Goal: Transaction & Acquisition: Download file/media

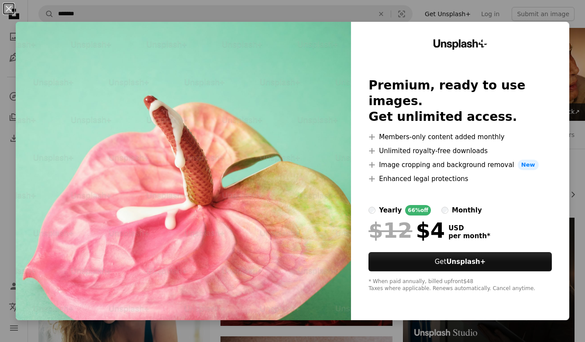
scroll to position [16747, 0]
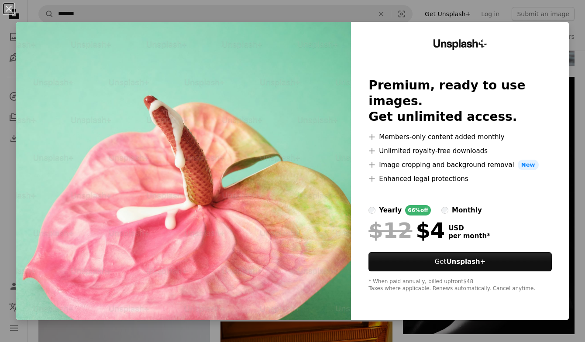
click at [577, 100] on div "An X shape Unsplash+ Premium, ready to use images. Get unlimited access. A plus…" at bounding box center [292, 171] width 585 height 342
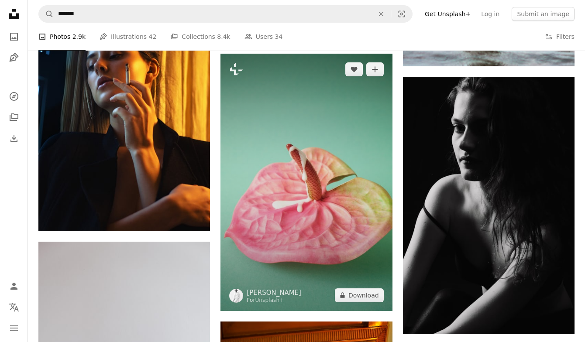
click at [299, 218] on img at bounding box center [306, 183] width 172 height 258
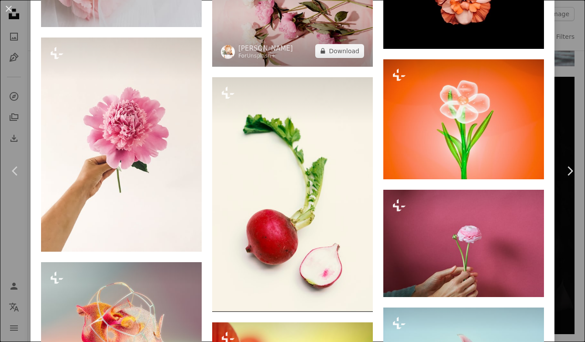
scroll to position [6067, 0]
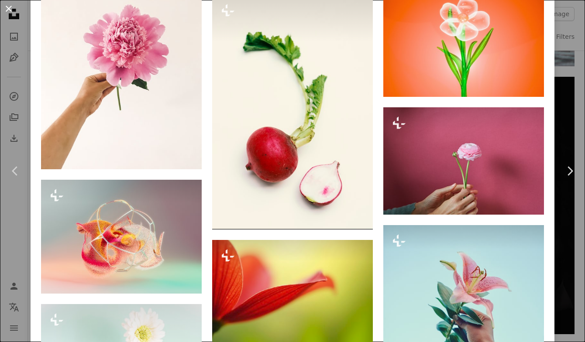
click at [11, 8] on button "An X shape" at bounding box center [8, 8] width 10 height 10
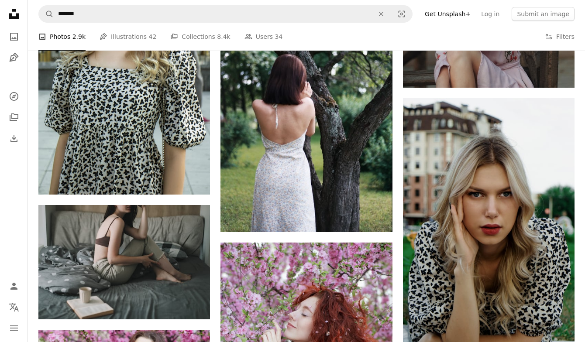
scroll to position [20993, 0]
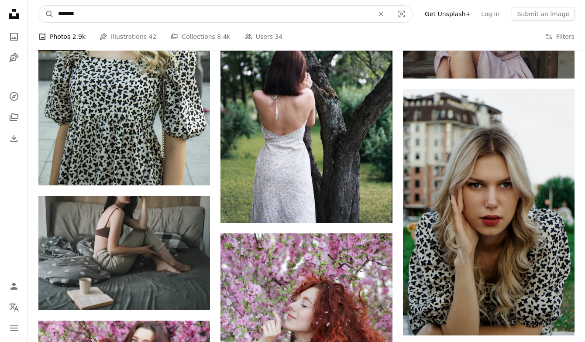
drag, startPoint x: 111, startPoint y: 9, endPoint x: 108, endPoint y: -18, distance: 27.3
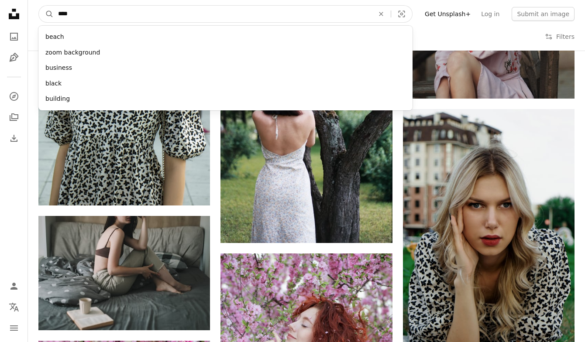
type input "****"
click at [46, 14] on button "A magnifying glass" at bounding box center [46, 14] width 15 height 17
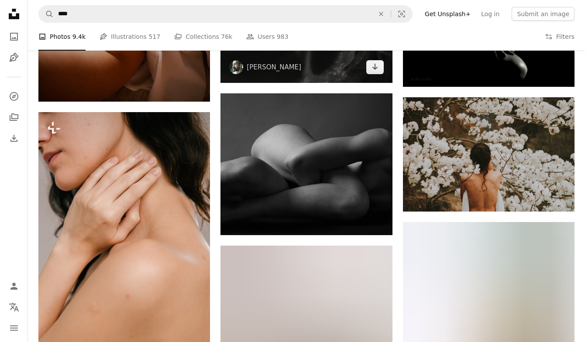
scroll to position [1186, 0]
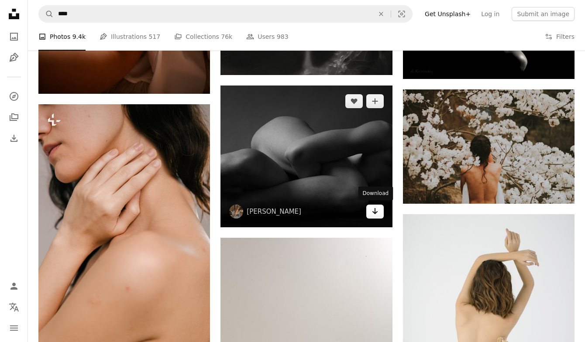
click at [379, 215] on link "Arrow pointing down" at bounding box center [374, 212] width 17 height 14
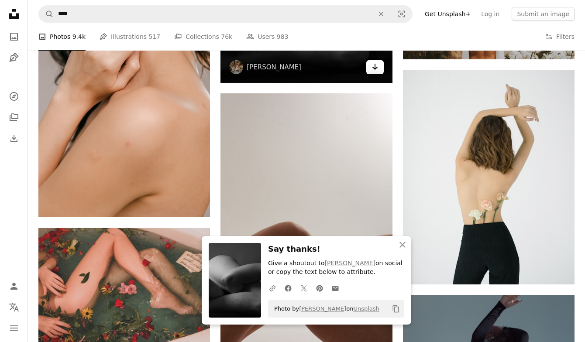
scroll to position [1386, 0]
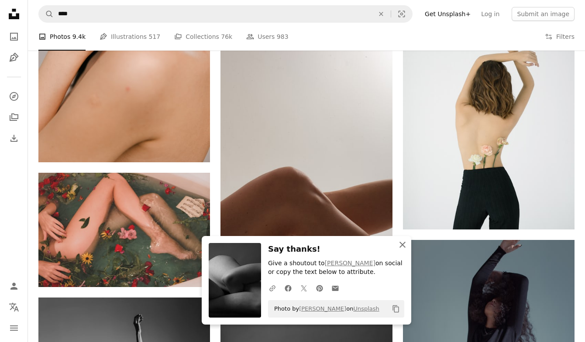
click at [403, 246] on icon "An X shape" at bounding box center [402, 245] width 10 height 10
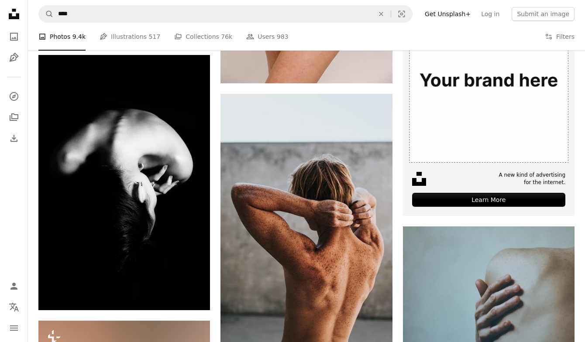
scroll to position [4321, 0]
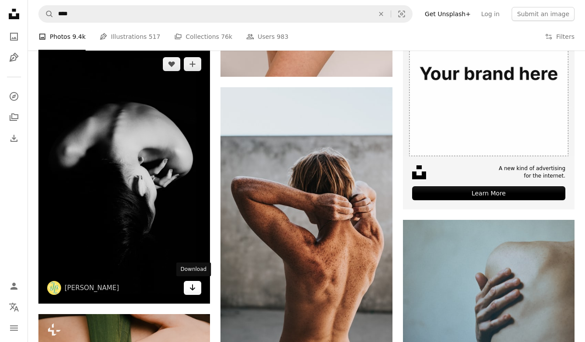
click at [195, 285] on icon "Arrow pointing down" at bounding box center [192, 287] width 7 height 10
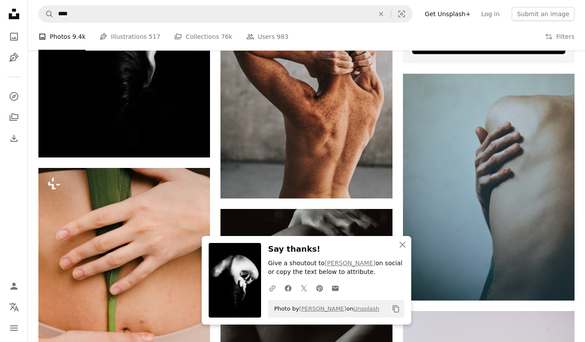
scroll to position [4522, 0]
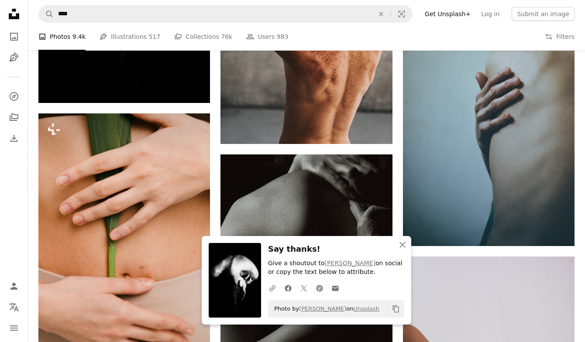
click at [402, 245] on icon "An X shape" at bounding box center [402, 245] width 10 height 10
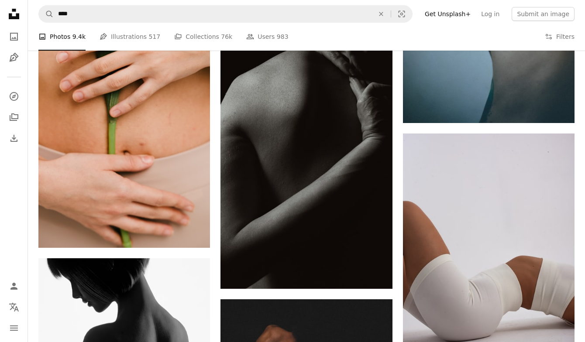
scroll to position [4651, 0]
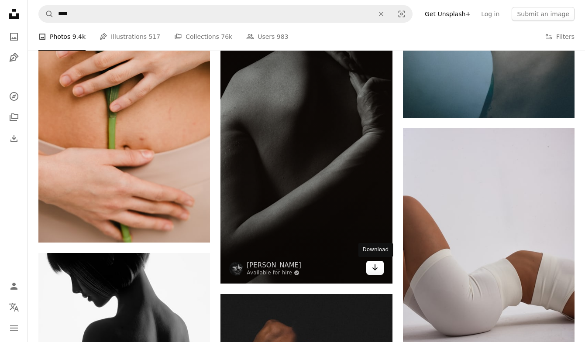
click at [378, 272] on link "Arrow pointing down" at bounding box center [374, 268] width 17 height 14
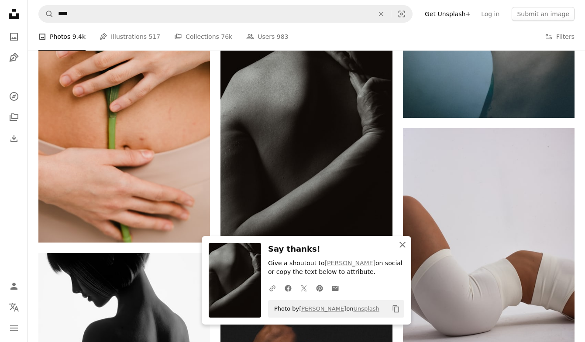
click at [403, 247] on icon "button" at bounding box center [402, 245] width 6 height 6
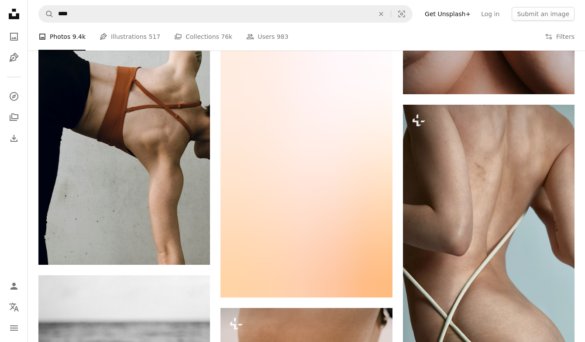
scroll to position [6098, 0]
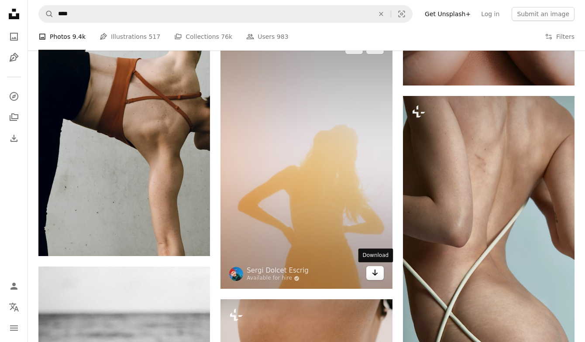
click at [378, 275] on icon "Arrow pointing down" at bounding box center [374, 273] width 7 height 10
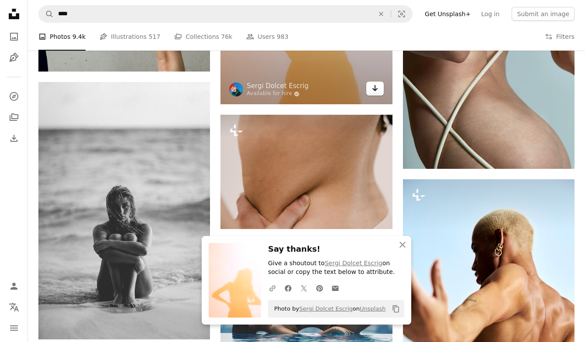
scroll to position [6326, 0]
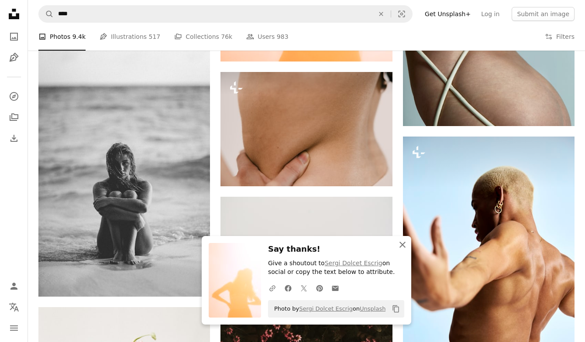
click at [401, 247] on icon "An X shape" at bounding box center [402, 245] width 10 height 10
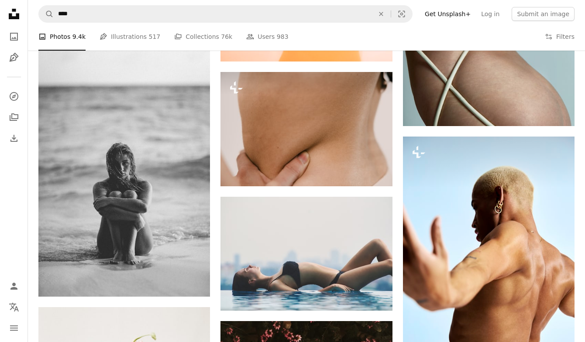
click at [402, 251] on icon "button" at bounding box center [402, 254] width 6 height 6
click at [403, 248] on icon "An X shape" at bounding box center [402, 253] width 10 height 10
click at [401, 251] on icon "button" at bounding box center [402, 254] width 6 height 6
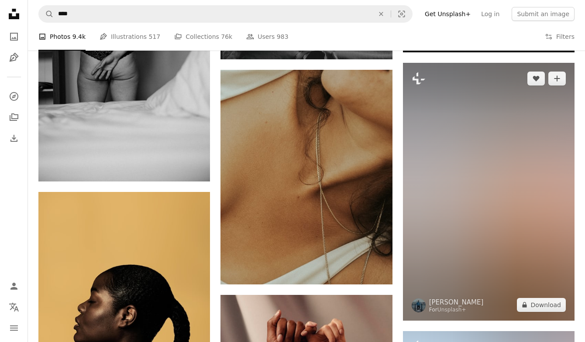
scroll to position [9473, 0]
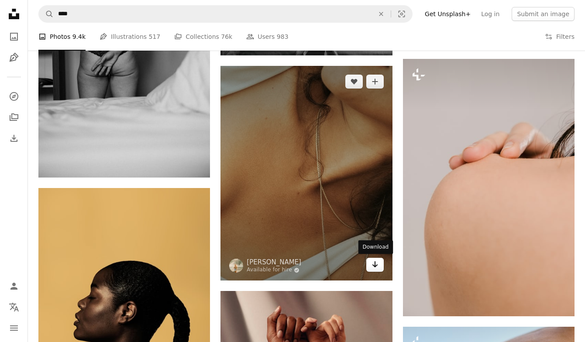
click at [376, 263] on icon "Arrow pointing down" at bounding box center [374, 264] width 7 height 10
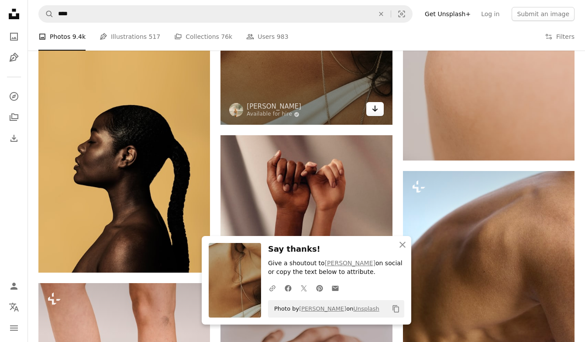
scroll to position [9663, 0]
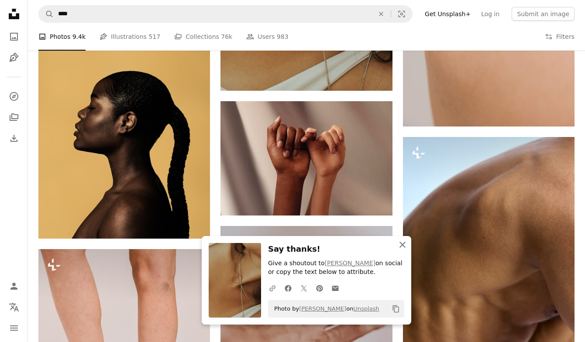
click at [402, 246] on icon "button" at bounding box center [402, 245] width 6 height 6
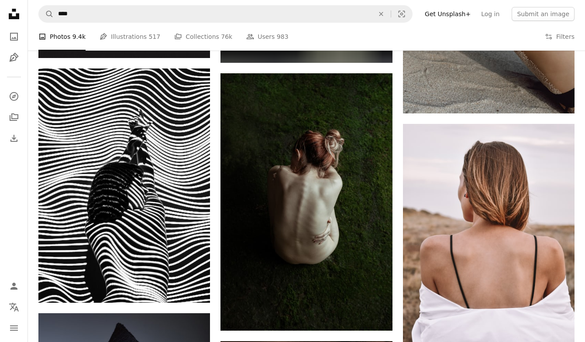
scroll to position [10840, 0]
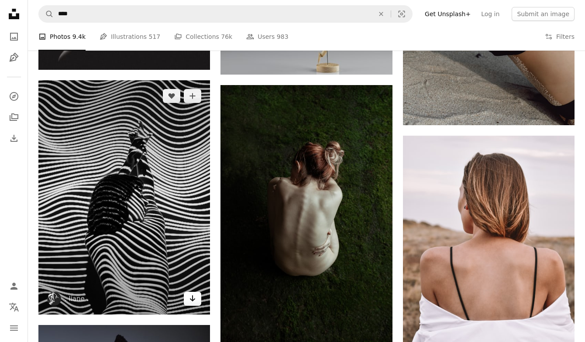
click at [195, 297] on icon "Arrow pointing down" at bounding box center [192, 298] width 7 height 10
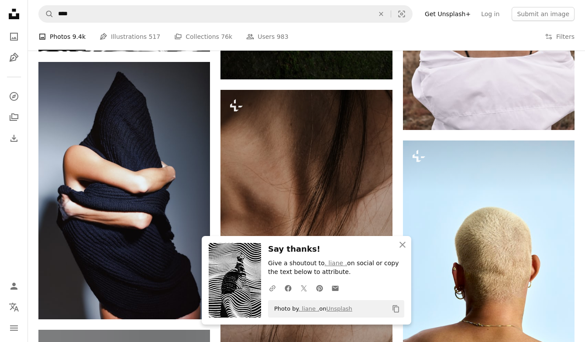
scroll to position [11108, 0]
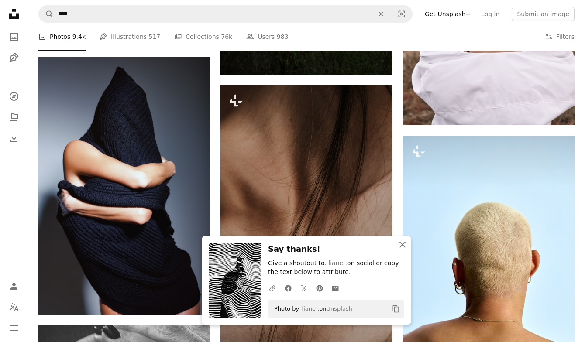
click at [402, 247] on icon "button" at bounding box center [402, 245] width 6 height 6
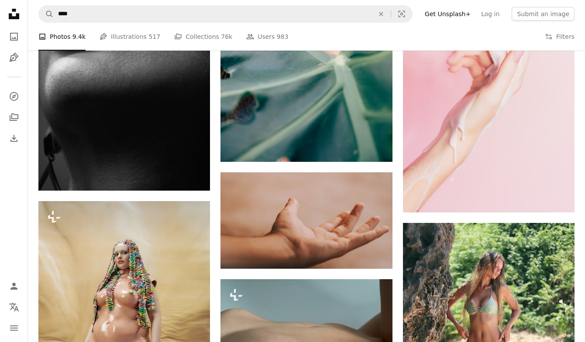
scroll to position [11573, 0]
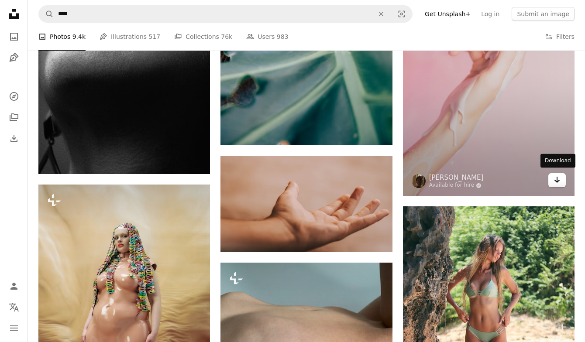
click at [556, 180] on icon "Arrow pointing down" at bounding box center [556, 180] width 7 height 10
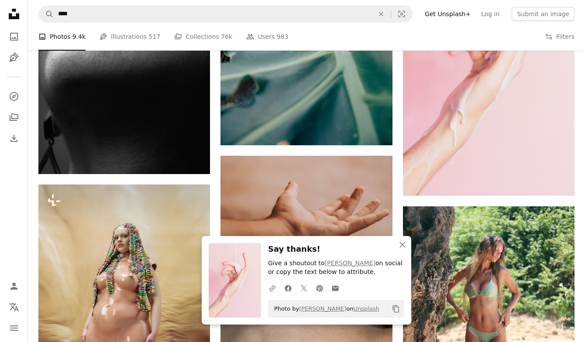
scroll to position [11717, 0]
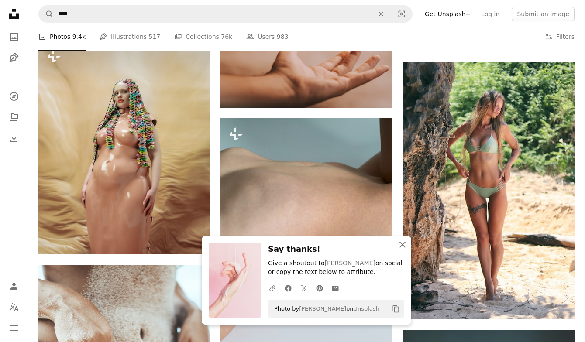
click at [402, 245] on icon "An X shape" at bounding box center [402, 245] width 10 height 10
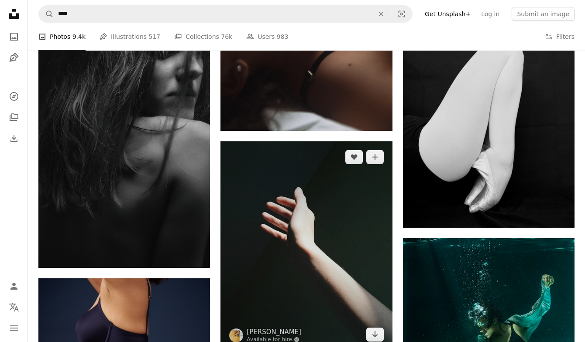
scroll to position [19548, 0]
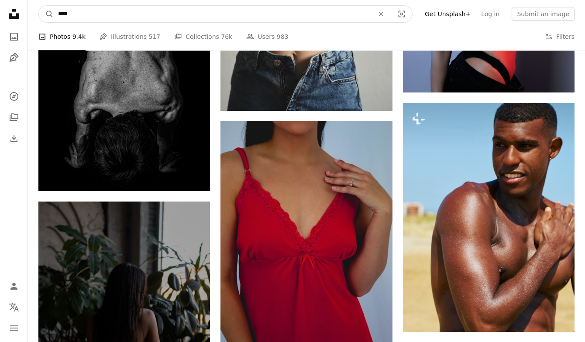
drag, startPoint x: 150, startPoint y: 14, endPoint x: 150, endPoint y: -3, distance: 17.0
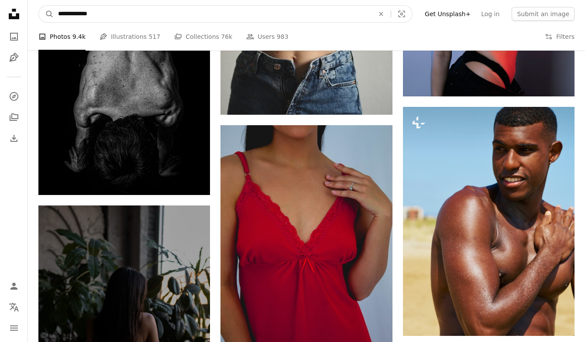
type input "**********"
click at [46, 14] on button "A magnifying glass" at bounding box center [46, 14] width 15 height 17
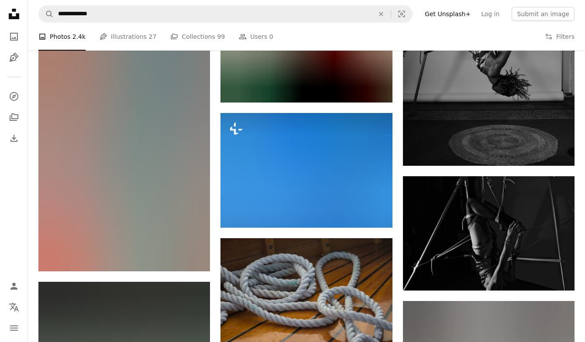
scroll to position [910, 0]
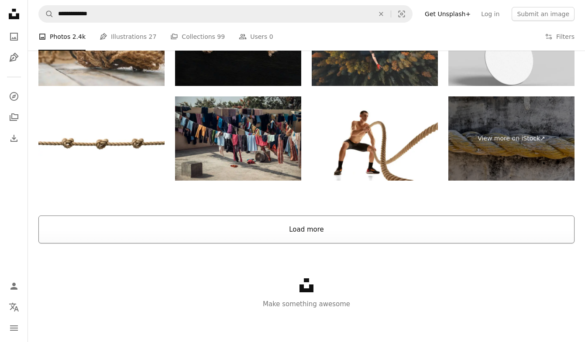
click at [343, 225] on button "Load more" at bounding box center [306, 230] width 536 height 28
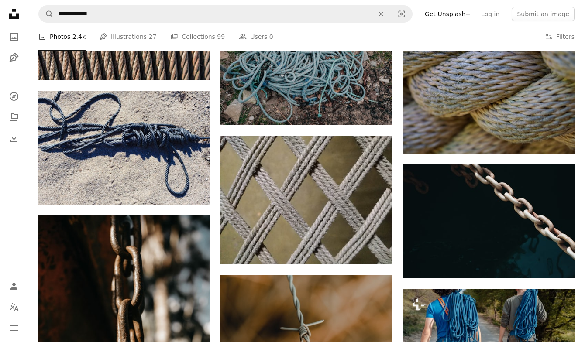
scroll to position [18537, 0]
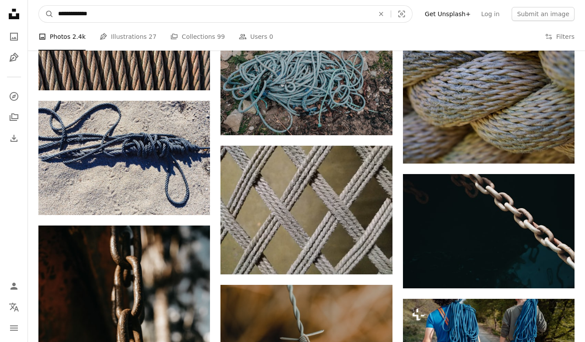
drag, startPoint x: 110, startPoint y: 10, endPoint x: 94, endPoint y: -11, distance: 25.9
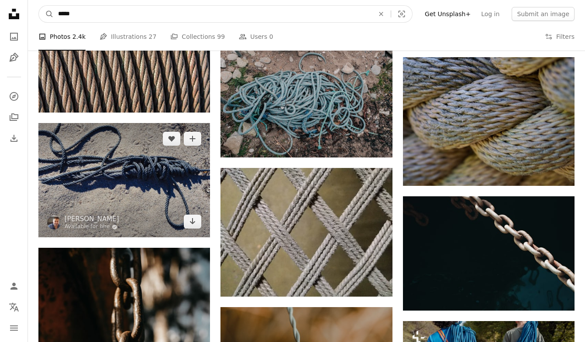
type input "******"
click at [46, 14] on button "A magnifying glass" at bounding box center [46, 14] width 15 height 17
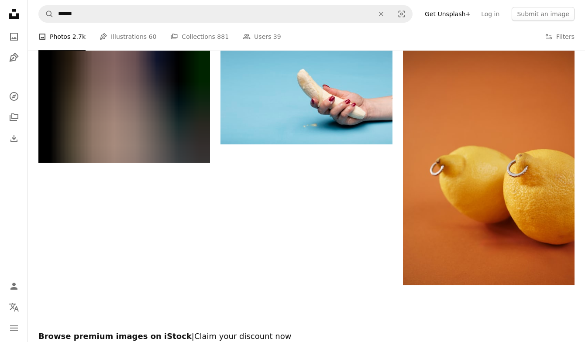
scroll to position [1449, 0]
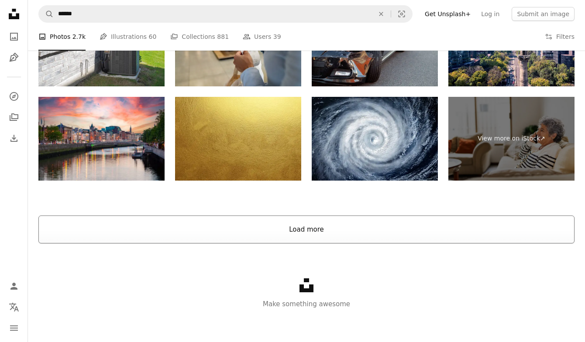
click at [340, 225] on button "Load more" at bounding box center [306, 230] width 536 height 28
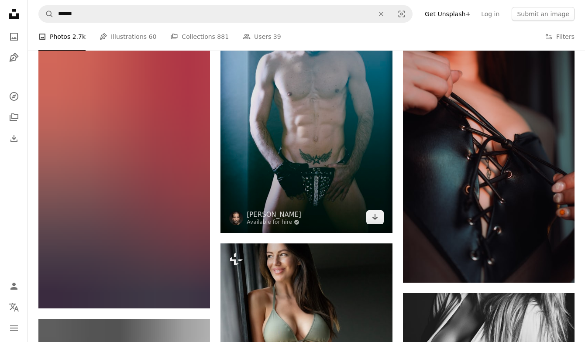
scroll to position [1837, 0]
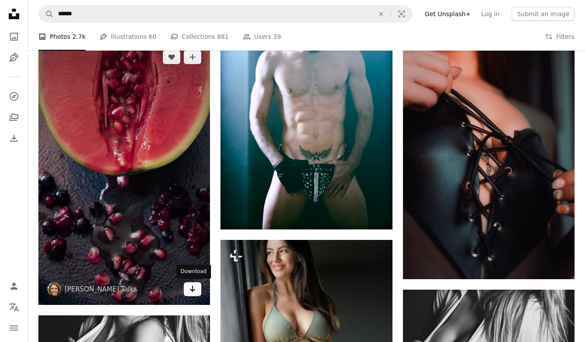
click at [189, 291] on icon "Arrow pointing down" at bounding box center [192, 289] width 7 height 10
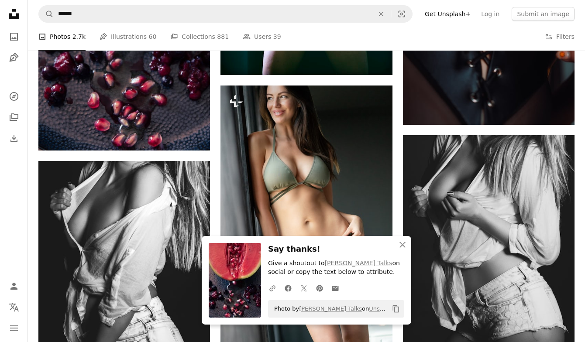
scroll to position [2009, 0]
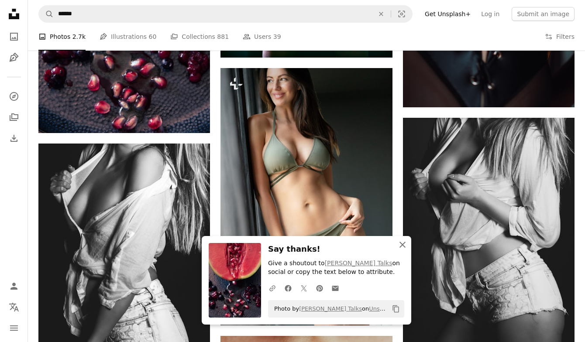
click at [401, 245] on icon "button" at bounding box center [402, 245] width 6 height 6
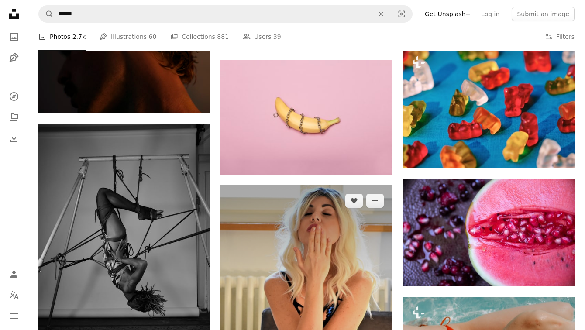
scroll to position [5513, 0]
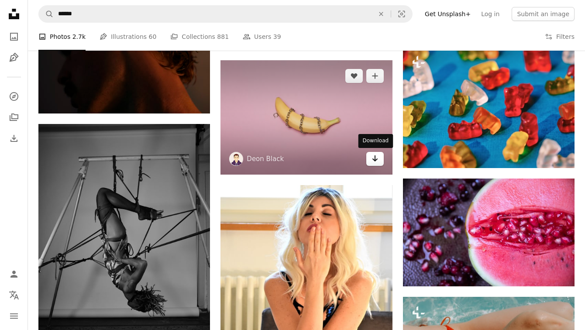
click at [378, 160] on icon "Arrow pointing down" at bounding box center [374, 158] width 7 height 10
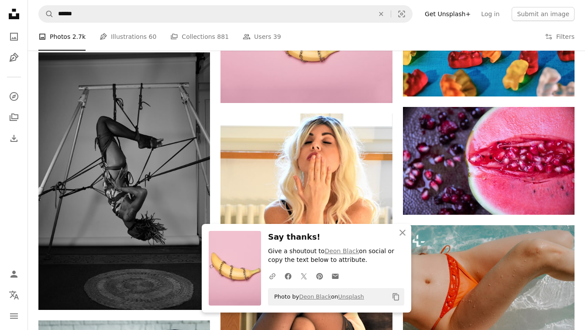
scroll to position [5588, 0]
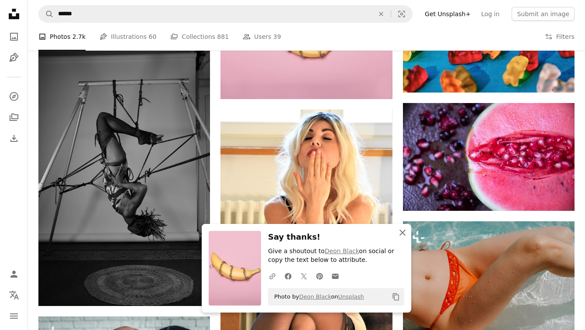
click at [402, 234] on icon "button" at bounding box center [402, 233] width 6 height 6
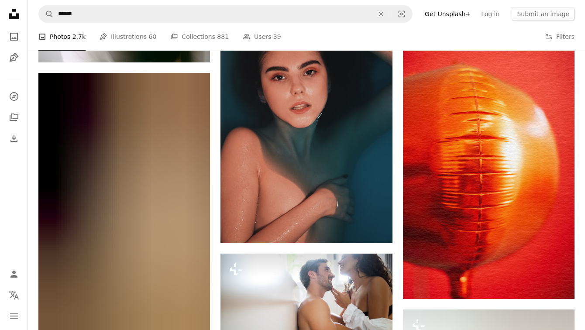
scroll to position [15461, 0]
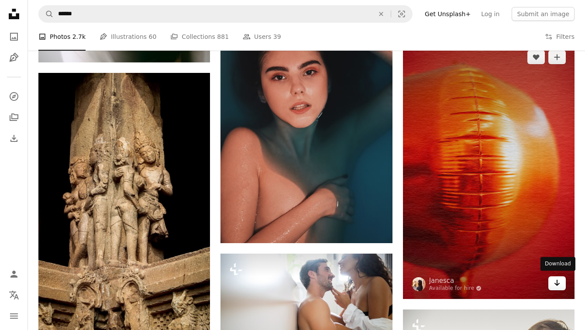
click at [553, 278] on icon "Arrow pointing down" at bounding box center [556, 283] width 7 height 10
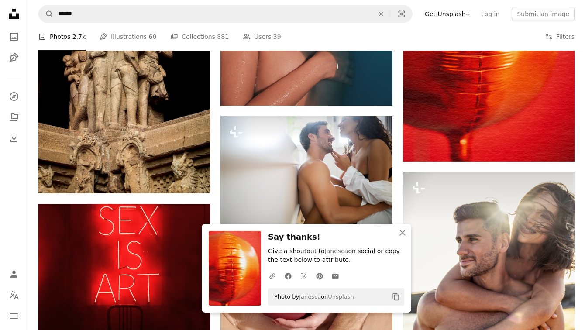
scroll to position [15666, 0]
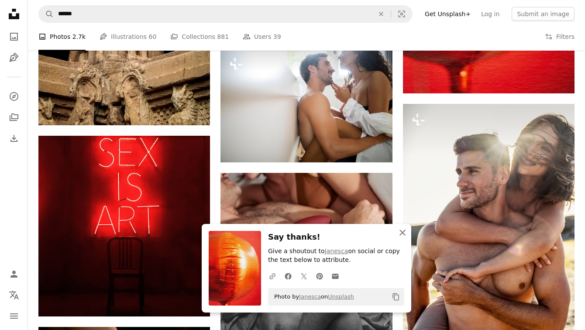
click at [402, 234] on icon "button" at bounding box center [402, 233] width 6 height 6
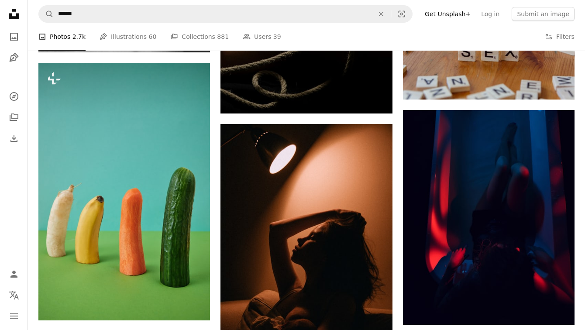
scroll to position [23279, 0]
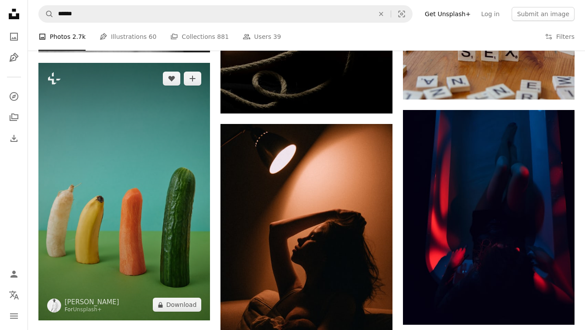
click at [156, 218] on img at bounding box center [124, 192] width 172 height 258
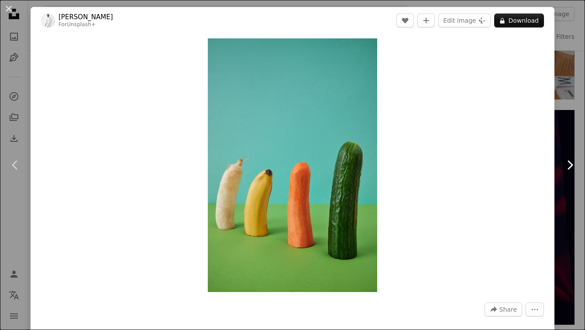
click at [581, 136] on link "Chevron right" at bounding box center [569, 165] width 31 height 84
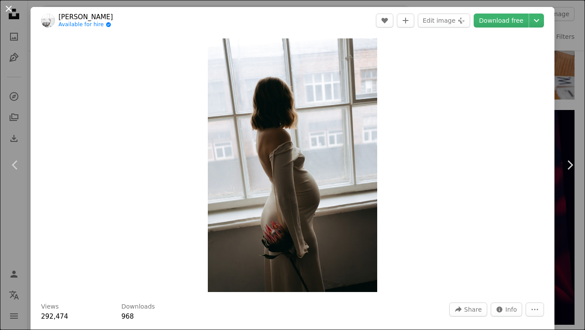
click at [9, 6] on button "An X shape" at bounding box center [8, 8] width 10 height 10
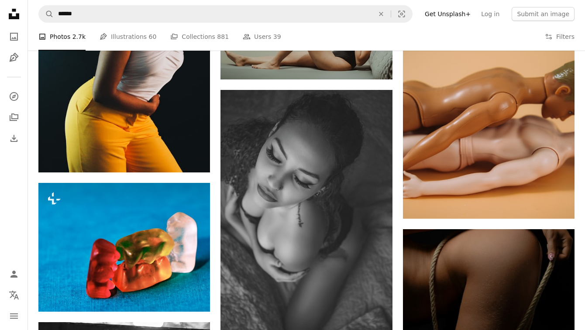
scroll to position [37908, 0]
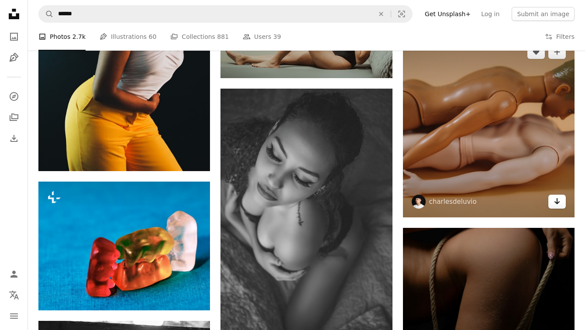
click at [560, 202] on link "Arrow pointing down" at bounding box center [556, 202] width 17 height 14
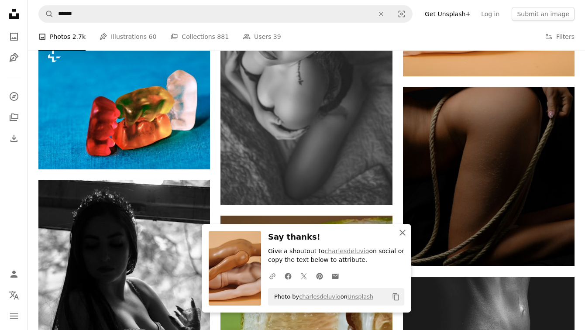
scroll to position [38122, 0]
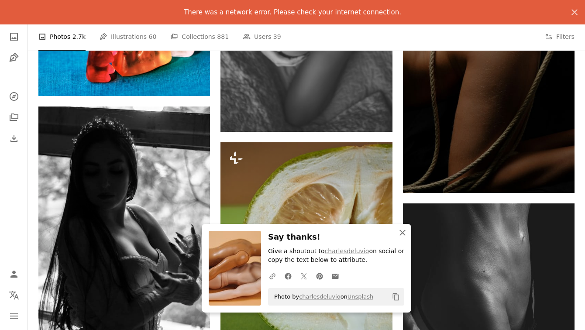
click at [402, 234] on icon "button" at bounding box center [402, 233] width 6 height 6
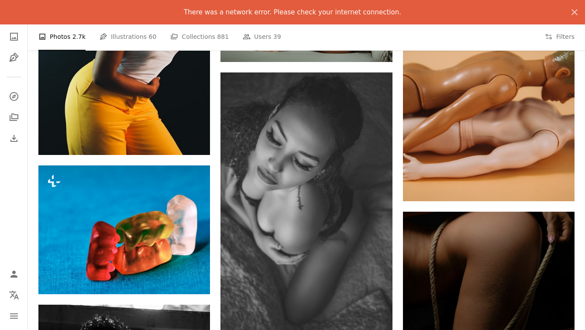
scroll to position [37902, 0]
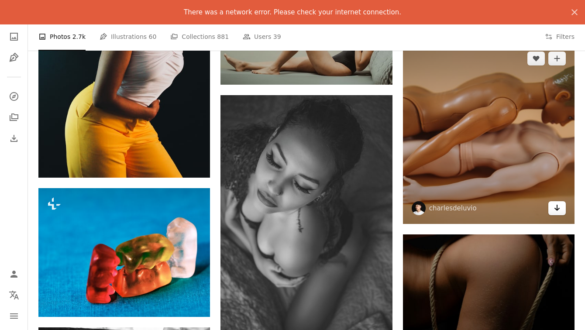
click at [555, 203] on icon "Arrow pointing down" at bounding box center [556, 208] width 7 height 10
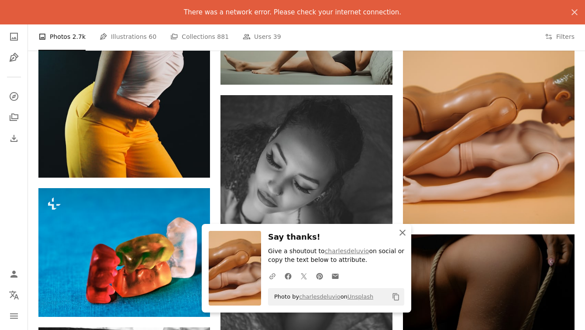
click at [403, 234] on icon "An X shape" at bounding box center [402, 232] width 10 height 10
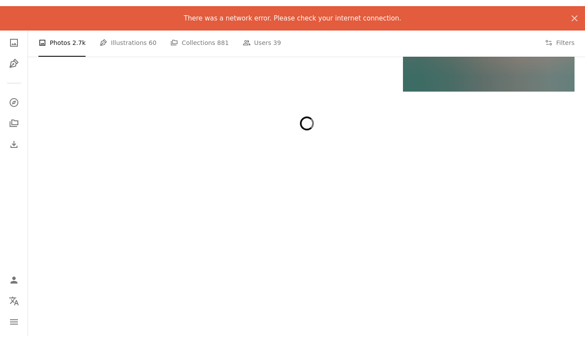
scroll to position [39175, 0]
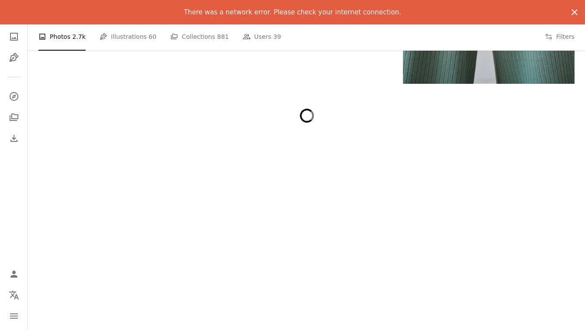
click at [574, 12] on icon "An X shape" at bounding box center [574, 12] width 10 height 10
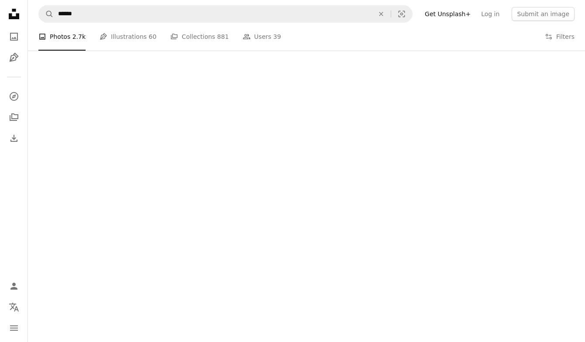
scroll to position [39294, 0]
